Goal: Register for event/course

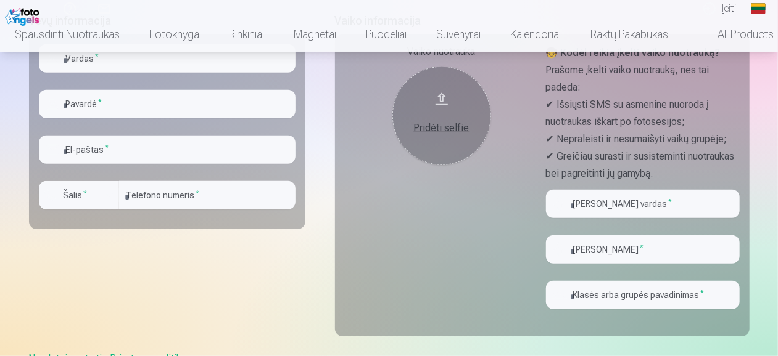
scroll to position [278, 0]
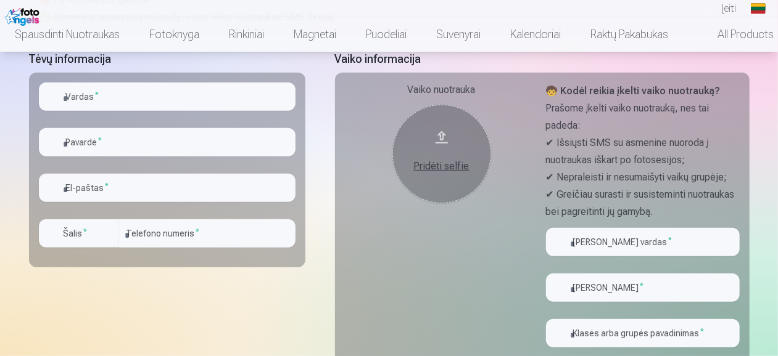
drag, startPoint x: 780, startPoint y: 93, endPoint x: 780, endPoint y: 250, distance: 156.6
click at [194, 95] on input "text" at bounding box center [167, 97] width 257 height 28
type input "*****"
click at [132, 141] on input "text" at bounding box center [167, 142] width 257 height 28
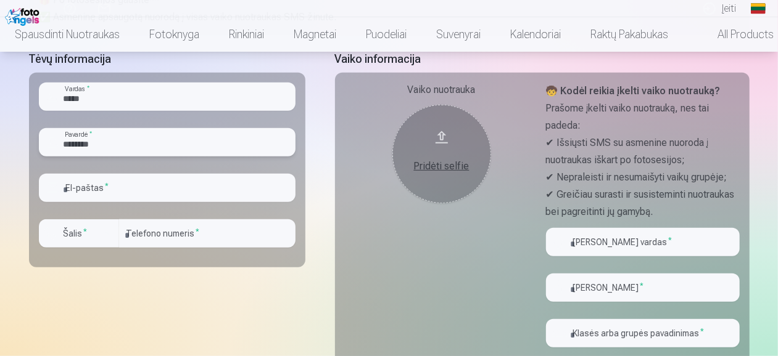
type input "********"
click at [109, 192] on input "email" at bounding box center [167, 188] width 257 height 28
type input "**********"
click at [142, 243] on input "number" at bounding box center [207, 234] width 176 height 28
type input "**********"
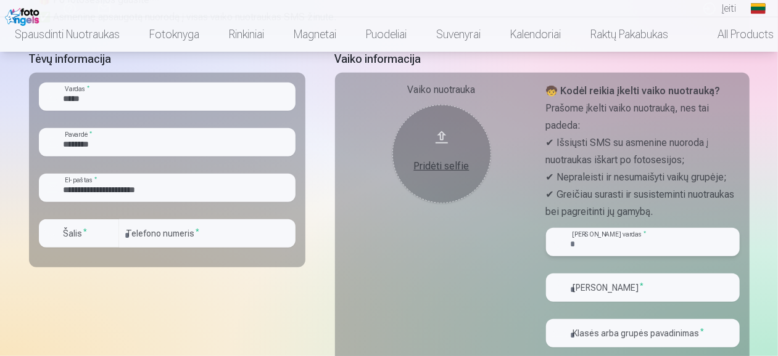
click at [590, 244] on input "text" at bounding box center [643, 242] width 194 height 28
type input "********"
click at [617, 310] on div at bounding box center [643, 307] width 194 height 10
click at [619, 281] on input "text" at bounding box center [643, 288] width 194 height 28
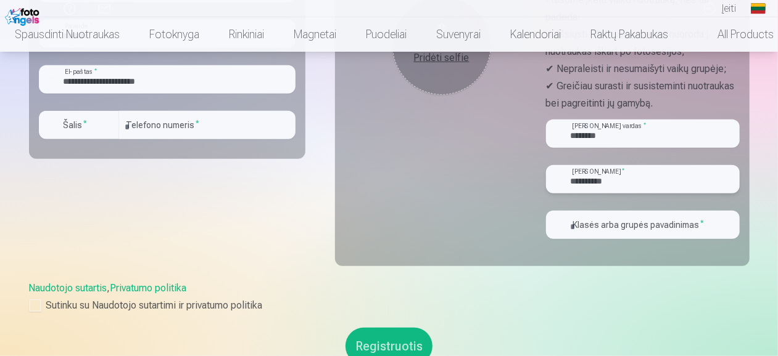
scroll to position [389, 0]
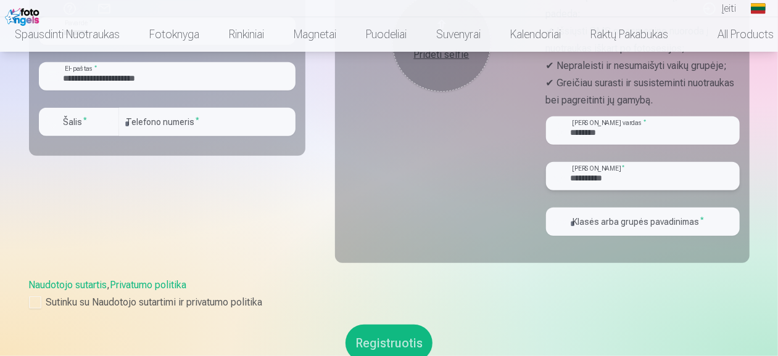
type input "**********"
click at [641, 232] on input "text" at bounding box center [643, 222] width 194 height 28
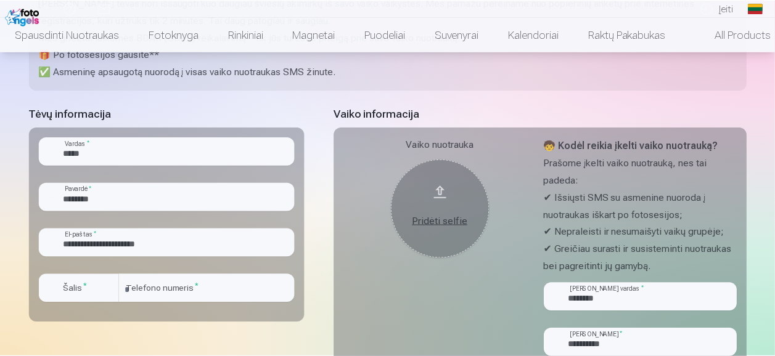
scroll to position [224, 0]
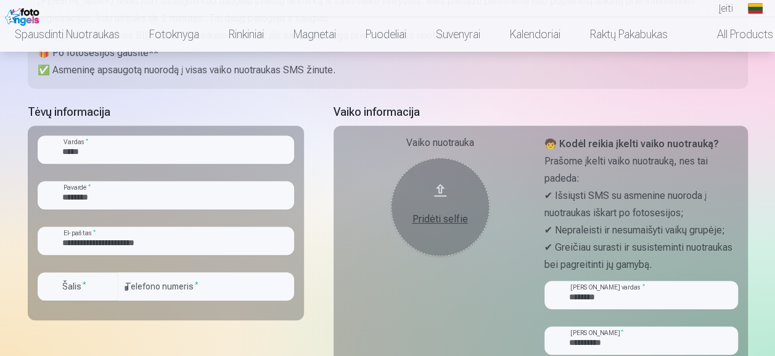
type input "**"
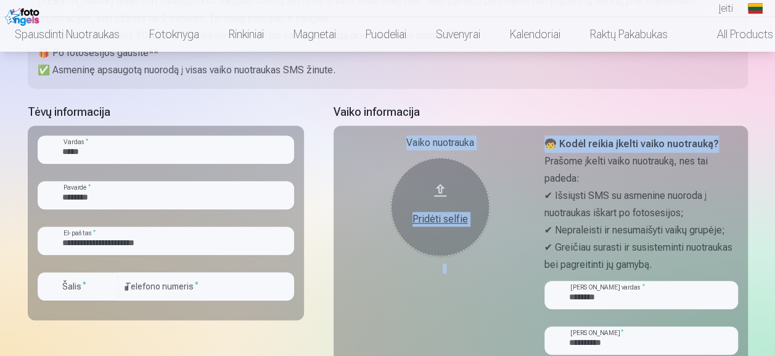
drag, startPoint x: 772, startPoint y: 115, endPoint x: 773, endPoint y: 125, distance: 9.3
click at [773, 125] on div "Pagalbos centras Susisiekite su mumis Įeiti Global Lithuanian (lt) English (en)…" at bounding box center [387, 336] width 775 height 1120
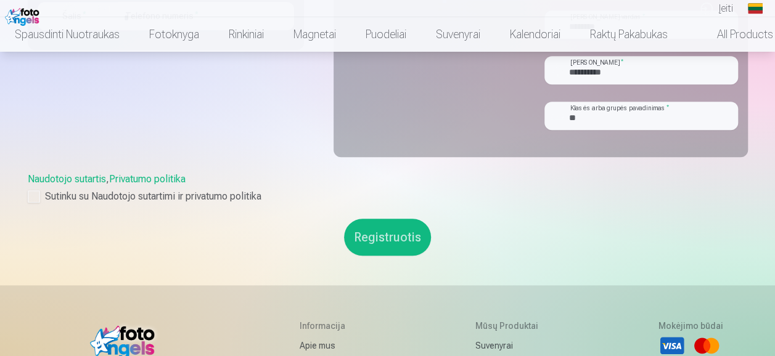
scroll to position [493, 0]
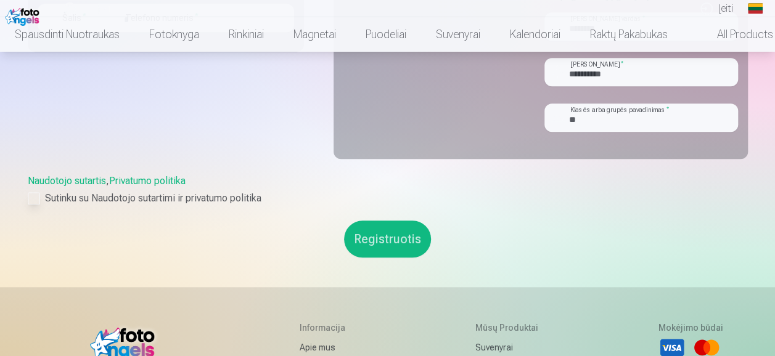
click at [40, 197] on label "Sutinku su Naudotojo sutartimi ir privatumo politika" at bounding box center [388, 198] width 720 height 15
click at [407, 234] on button "Registruotis" at bounding box center [387, 239] width 87 height 37
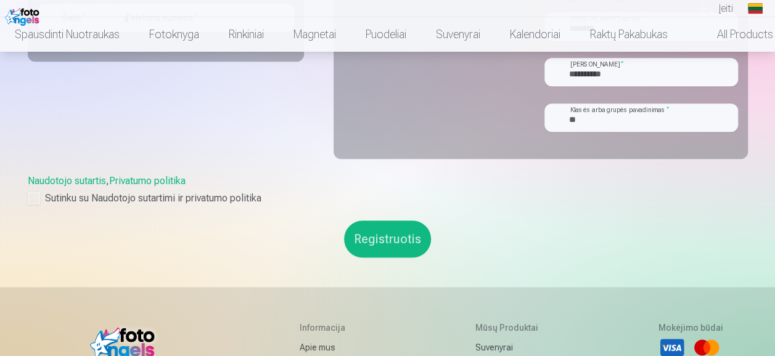
click at [407, 234] on button "Registruotis" at bounding box center [387, 239] width 87 height 37
click at [398, 253] on button "Registruotis" at bounding box center [387, 239] width 87 height 37
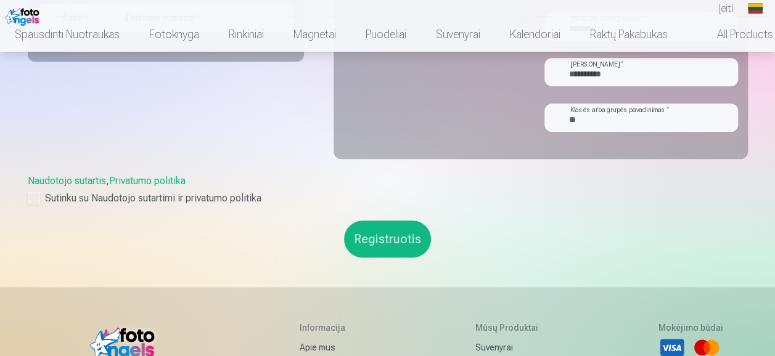
click at [398, 253] on button "Registruotis" at bounding box center [387, 239] width 87 height 37
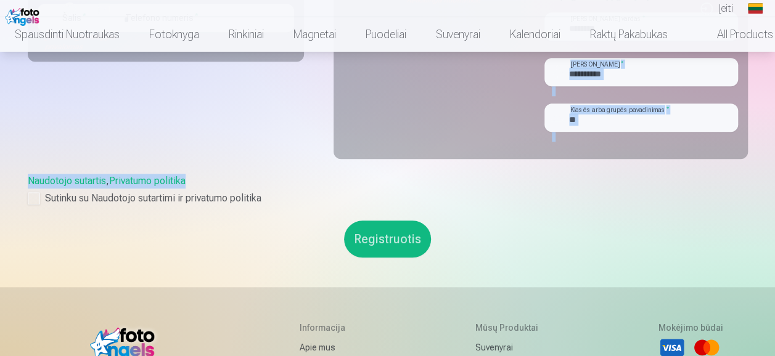
drag, startPoint x: 773, startPoint y: 175, endPoint x: 783, endPoint y: 46, distance: 129.3
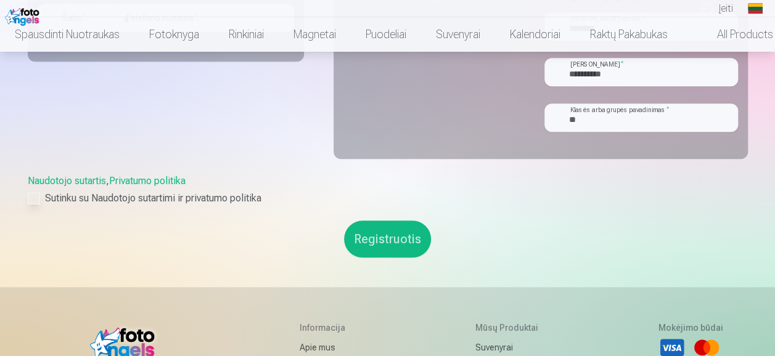
click at [730, 193] on label "Sutinku su Naudotojo sutartimi ir privatumo politika" at bounding box center [388, 198] width 720 height 15
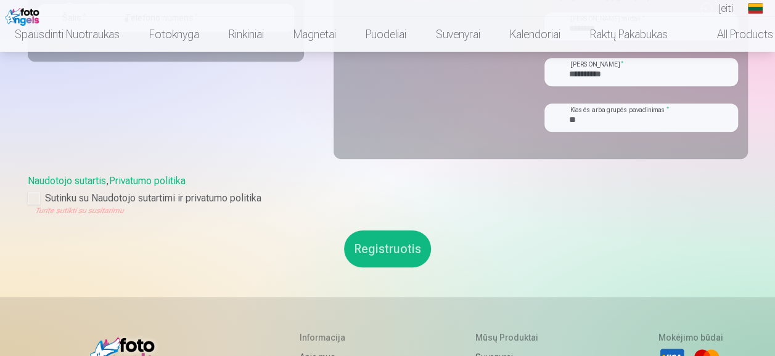
click at [39, 207] on div "Turite sutikti su susitarimu" at bounding box center [388, 211] width 720 height 10
click at [30, 194] on div at bounding box center [34, 198] width 12 height 12
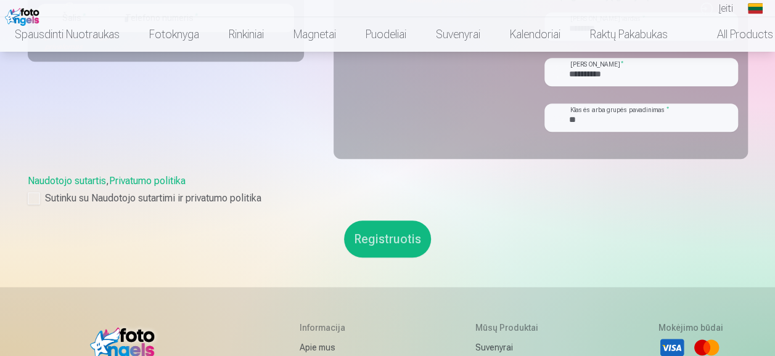
click at [364, 240] on button "Registruotis" at bounding box center [387, 239] width 87 height 37
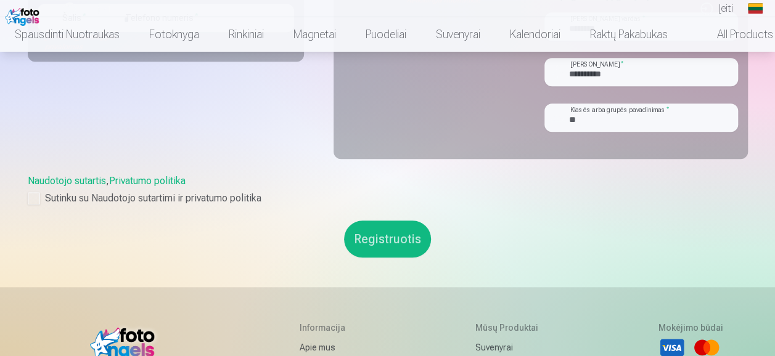
click at [364, 240] on button "Registruotis" at bounding box center [387, 239] width 87 height 37
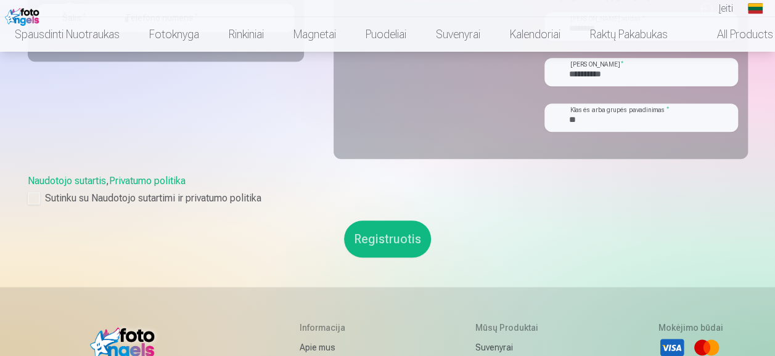
click at [364, 240] on button "Registruotis" at bounding box center [387, 239] width 87 height 37
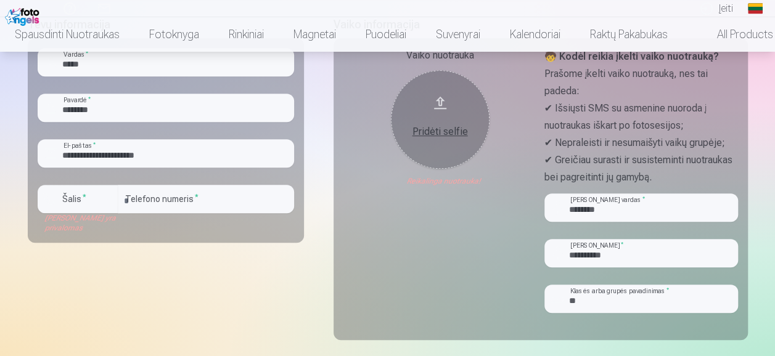
scroll to position [313, 0]
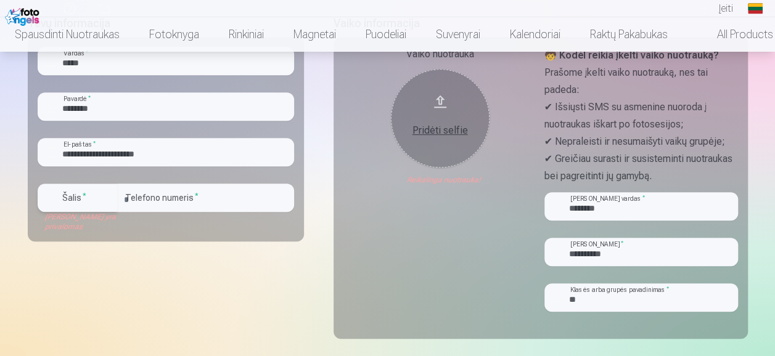
click at [97, 189] on button "Šalis *" at bounding box center [78, 198] width 80 height 28
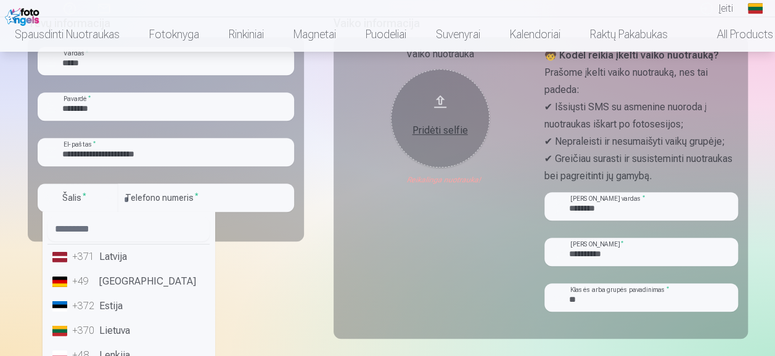
click at [111, 335] on li "+370 Lietuva" at bounding box center [128, 331] width 162 height 25
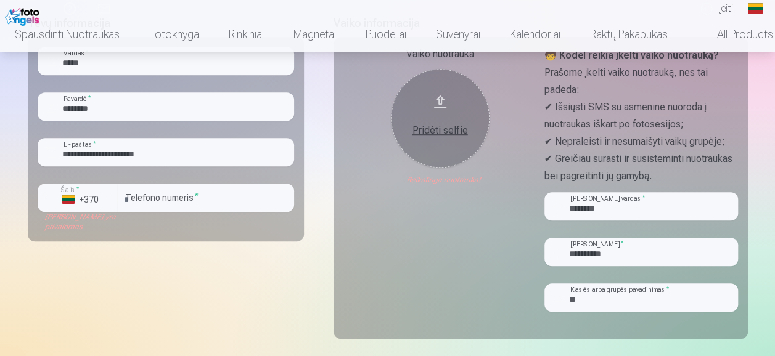
click at [434, 127] on div "Pridėti selfie" at bounding box center [440, 130] width 74 height 15
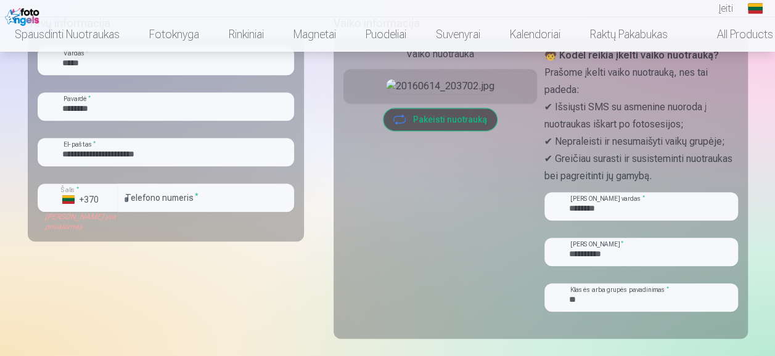
click at [426, 131] on button "Pakeisti nuotrauką" at bounding box center [440, 120] width 113 height 22
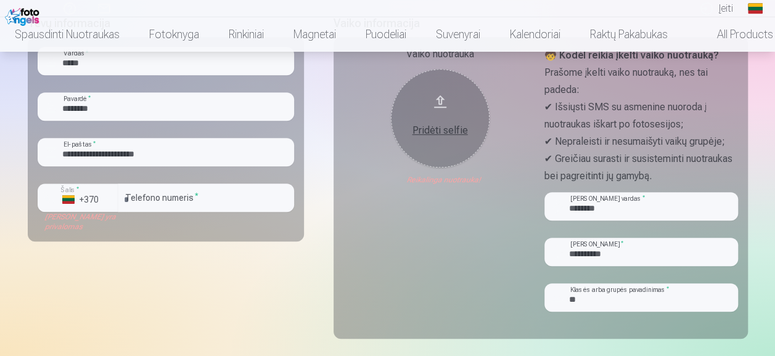
click at [433, 135] on div "Pridėti selfie" at bounding box center [440, 130] width 74 height 15
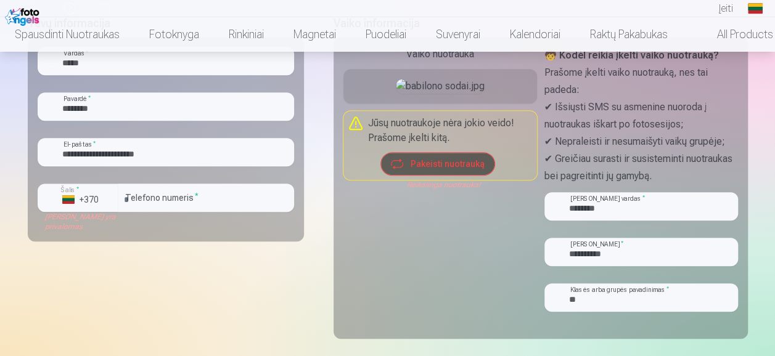
click at [406, 175] on button "Pakeisti nuotrauką" at bounding box center [437, 164] width 113 height 22
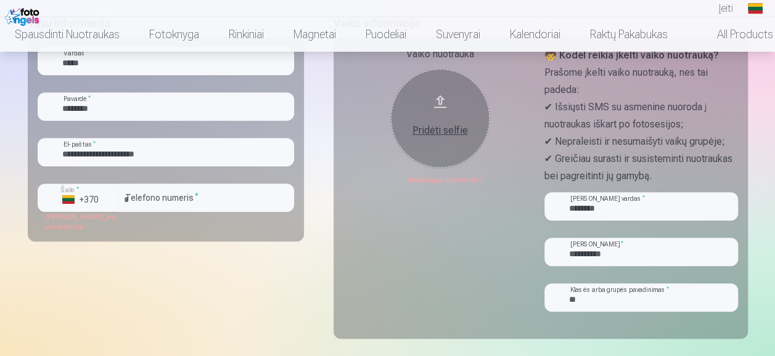
click at [422, 128] on div "Pridėti selfie" at bounding box center [440, 130] width 74 height 15
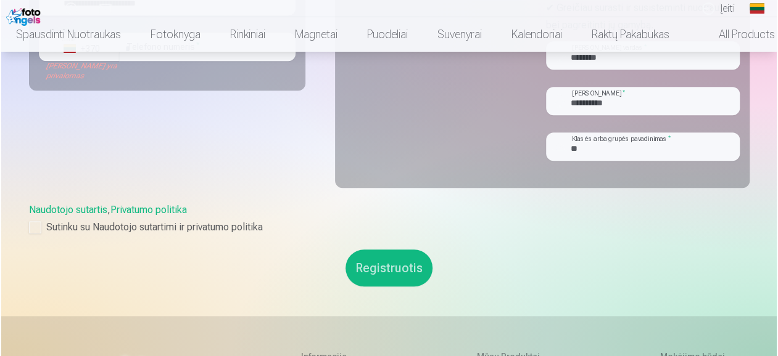
scroll to position [475, 0]
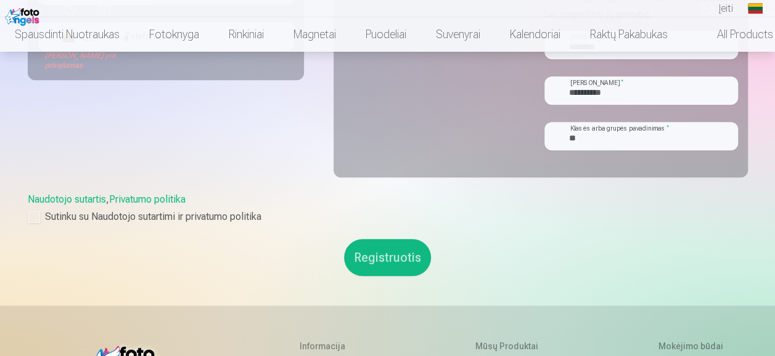
click at [395, 257] on button "Registruotis" at bounding box center [387, 257] width 87 height 37
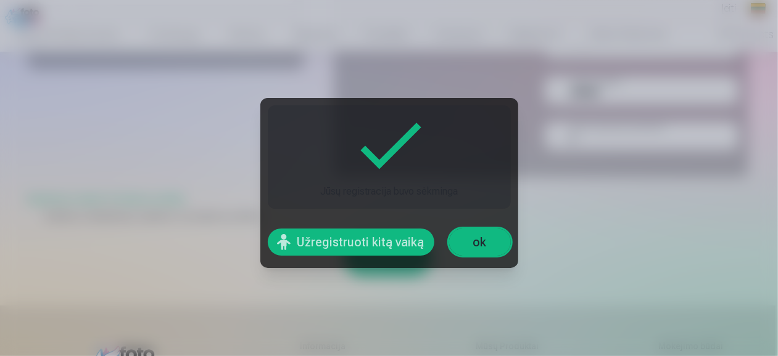
click at [467, 251] on link "ok" at bounding box center [480, 242] width 62 height 27
